Goal: Navigation & Orientation: Find specific page/section

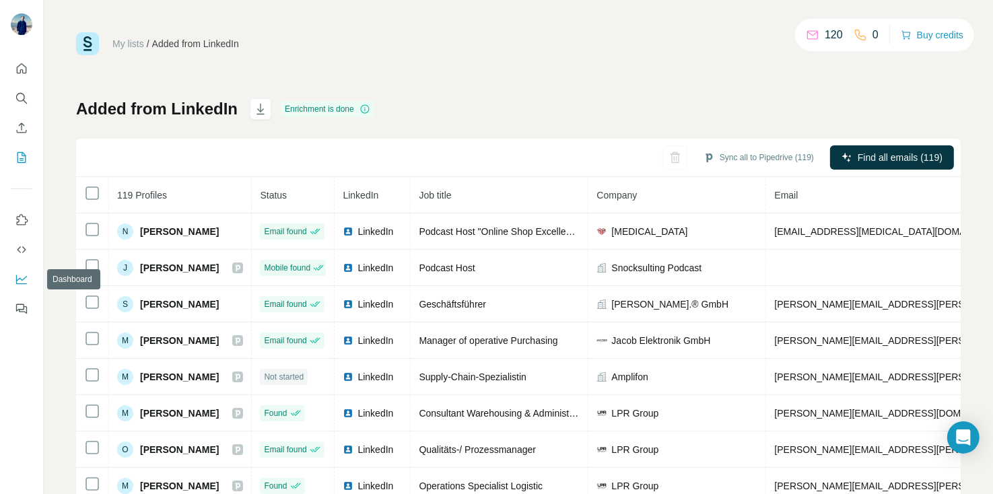
click at [22, 277] on icon "Dashboard" at bounding box center [21, 279] width 13 height 13
click at [524, 76] on div "My lists / Added from LinkedIn 120 0 Buy credits Added from LinkedIn Enrichment…" at bounding box center [518, 282] width 884 height 500
click at [434, 92] on div "My lists / Added from LinkedIn 120 0 Buy credits Added from LinkedIn Enrichment…" at bounding box center [518, 282] width 884 height 500
click at [367, 46] on div "My lists / Added from LinkedIn 120 0 Buy credits" at bounding box center [518, 43] width 884 height 23
click at [411, 46] on div "My lists / Added from LinkedIn 120 0 Buy credits" at bounding box center [518, 43] width 884 height 23
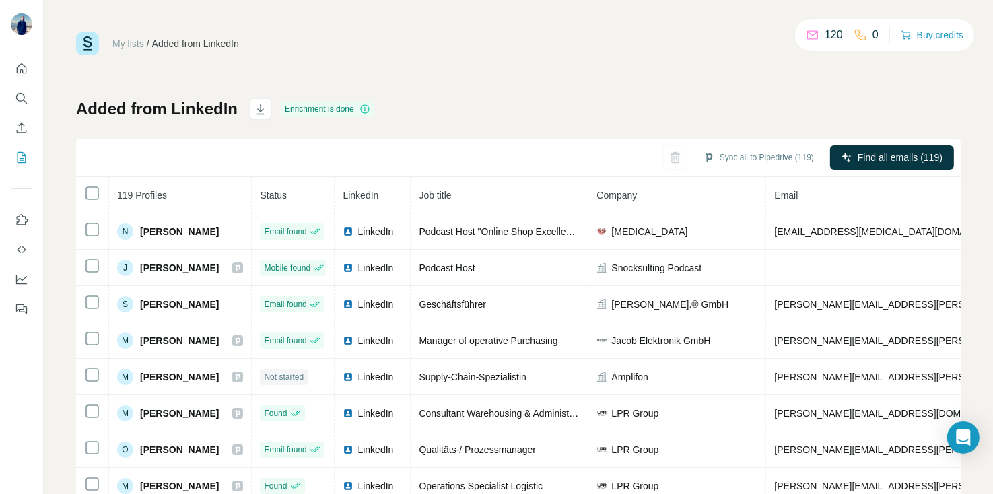
click at [534, 64] on div "My lists / Added from LinkedIn 120 0 Buy credits Added from LinkedIn Enrichment…" at bounding box center [518, 282] width 884 height 500
click at [562, 29] on div "My lists / Added from LinkedIn 120 0 Buy credits Added from LinkedIn Enrichment…" at bounding box center [518, 247] width 949 height 494
click at [492, 79] on div "My lists / Added from LinkedIn 120 0 Buy credits Added from LinkedIn Enrichment…" at bounding box center [518, 282] width 884 height 500
click at [965, 236] on div "My lists / Added from LinkedIn 120 0 Buy credits Added from LinkedIn Enrichment…" at bounding box center [518, 247] width 949 height 494
click at [489, 37] on div "My lists / Added from LinkedIn 120 0 Buy credits" at bounding box center [518, 43] width 884 height 23
